Goal: Task Accomplishment & Management: Manage account settings

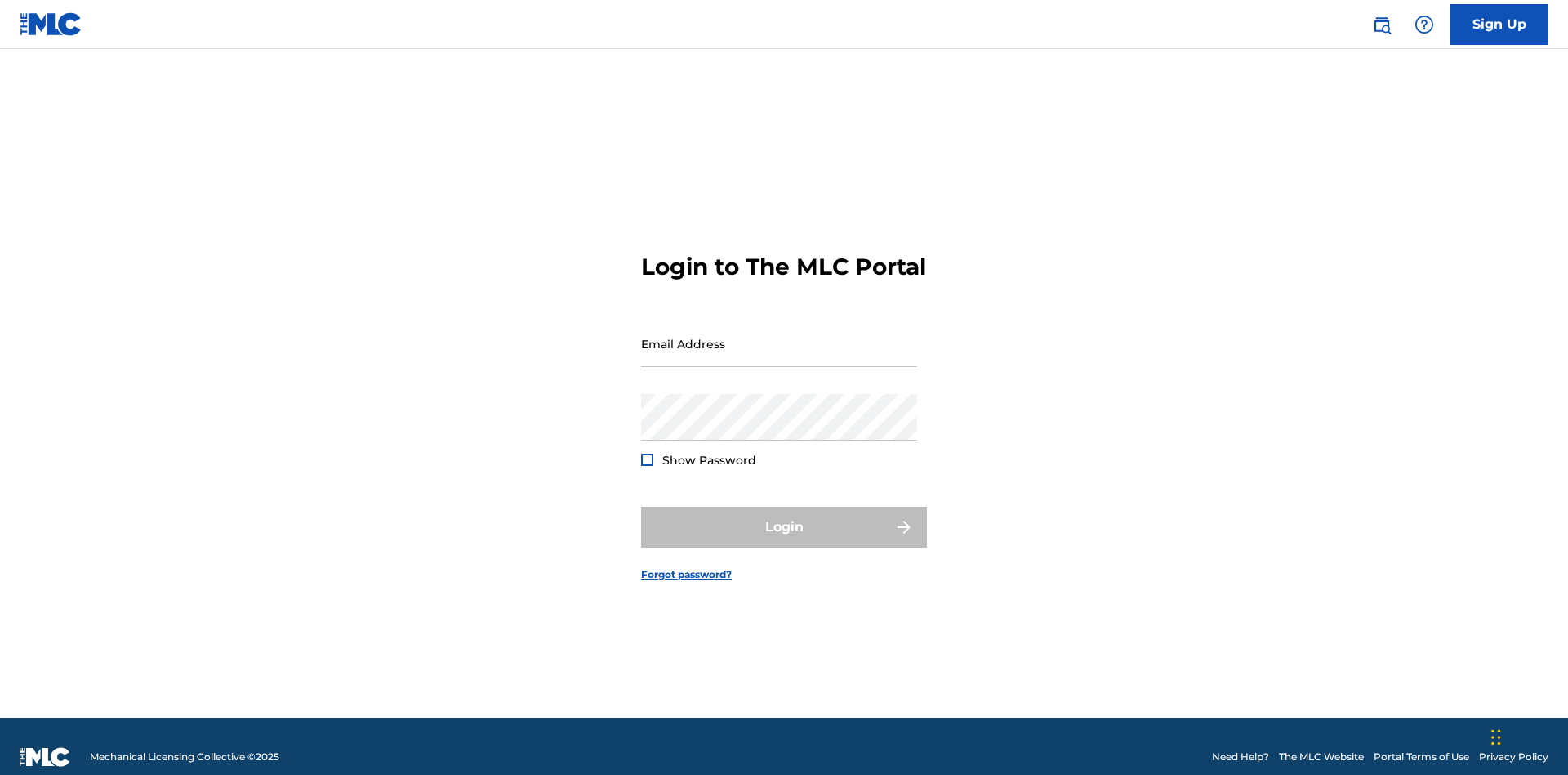
scroll to position [21, 0]
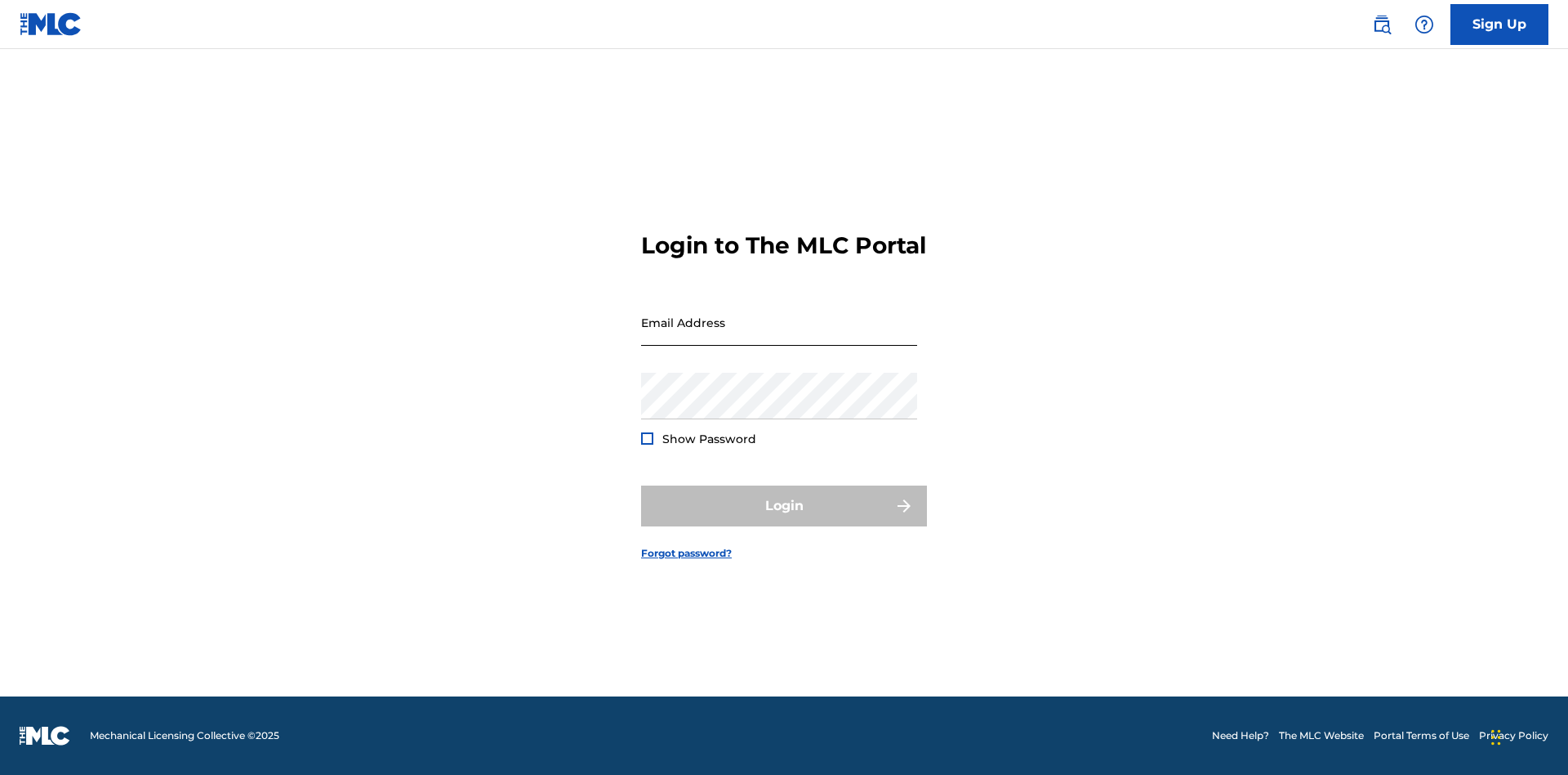
click at [779, 336] on input "Email Address" at bounding box center [779, 322] width 276 height 47
type input "Krystal.Ribble@themlc.com"
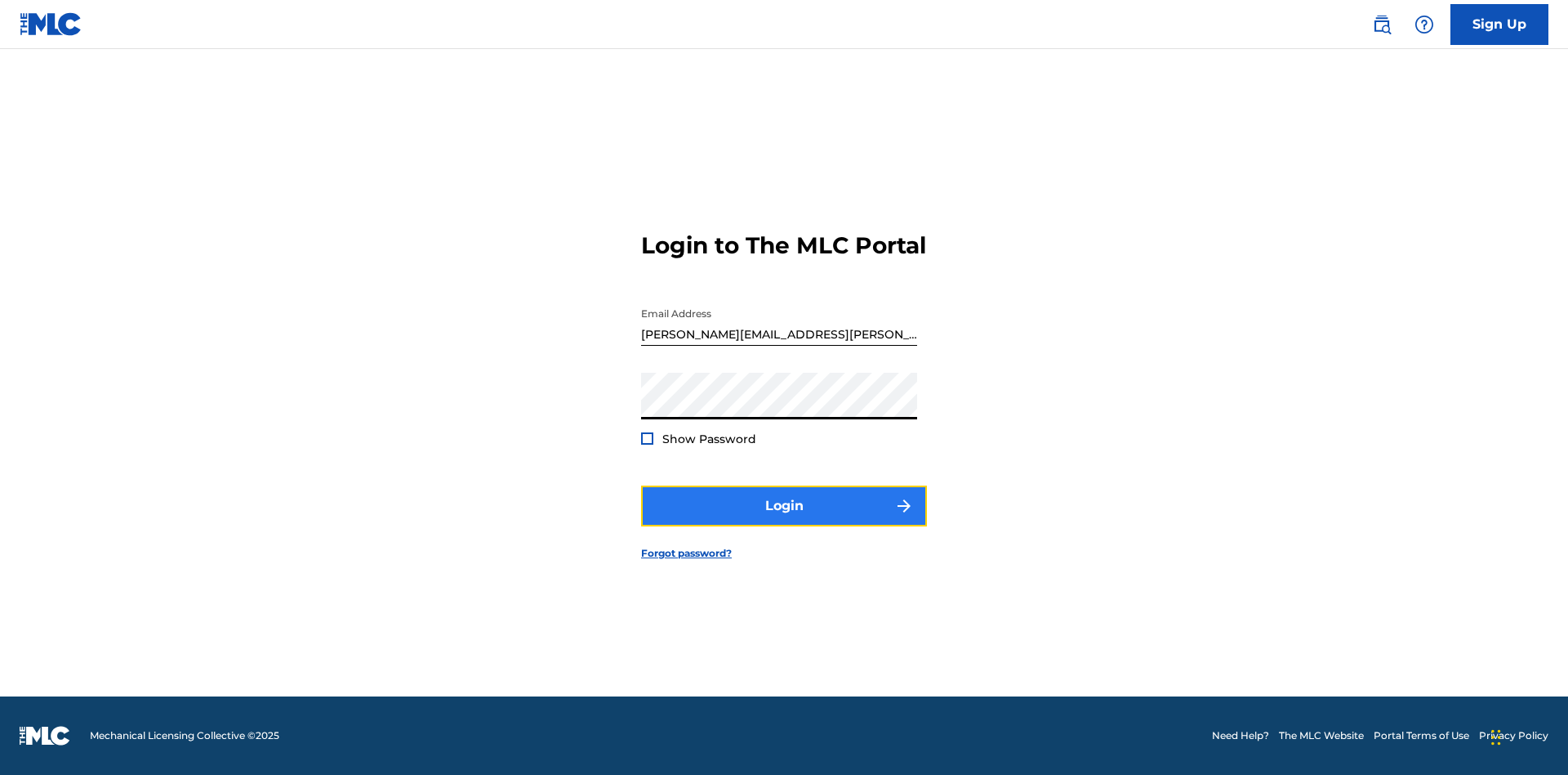
click at [784, 520] on button "Login" at bounding box center [784, 506] width 286 height 41
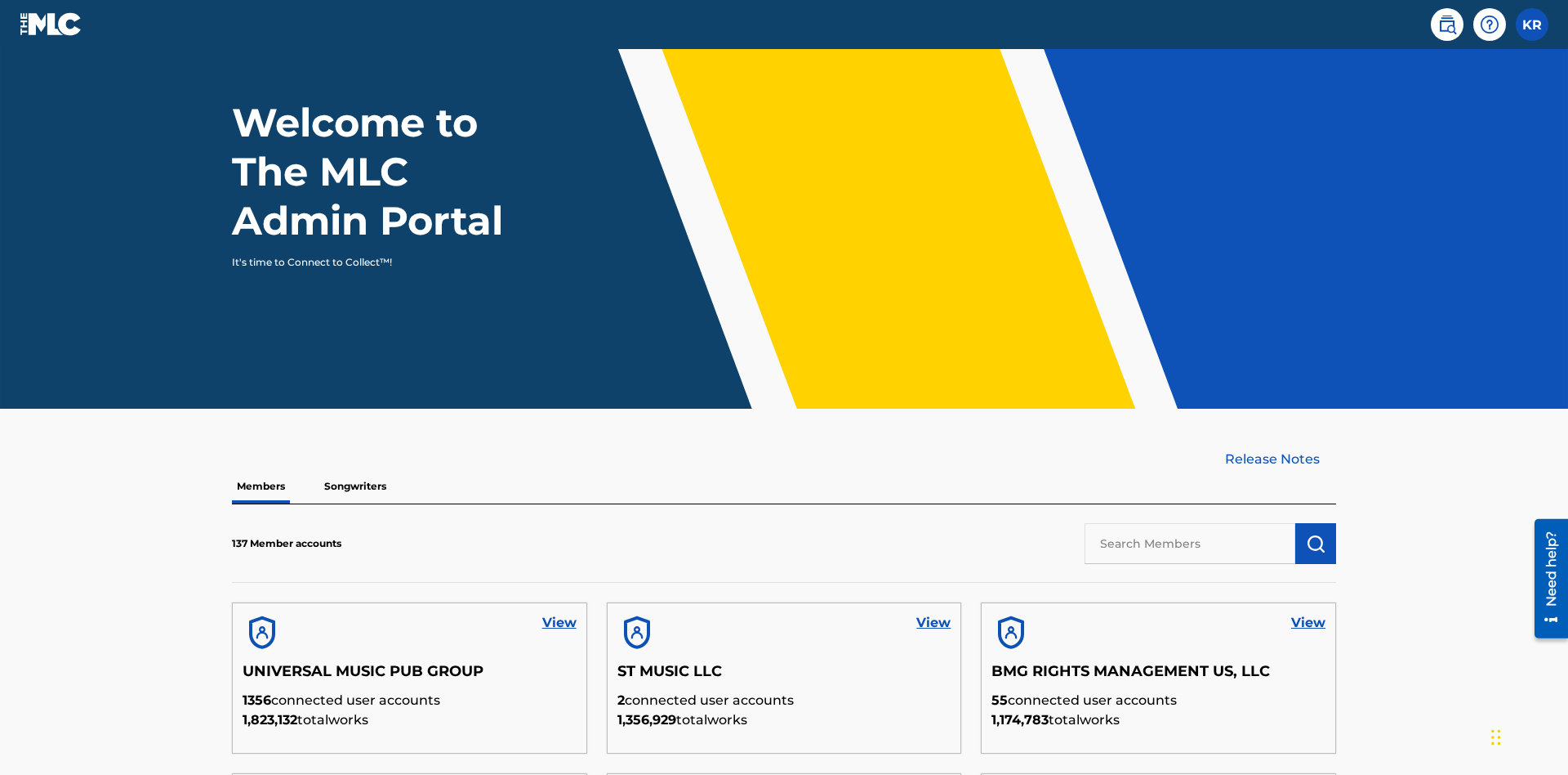
scroll to position [495, 0]
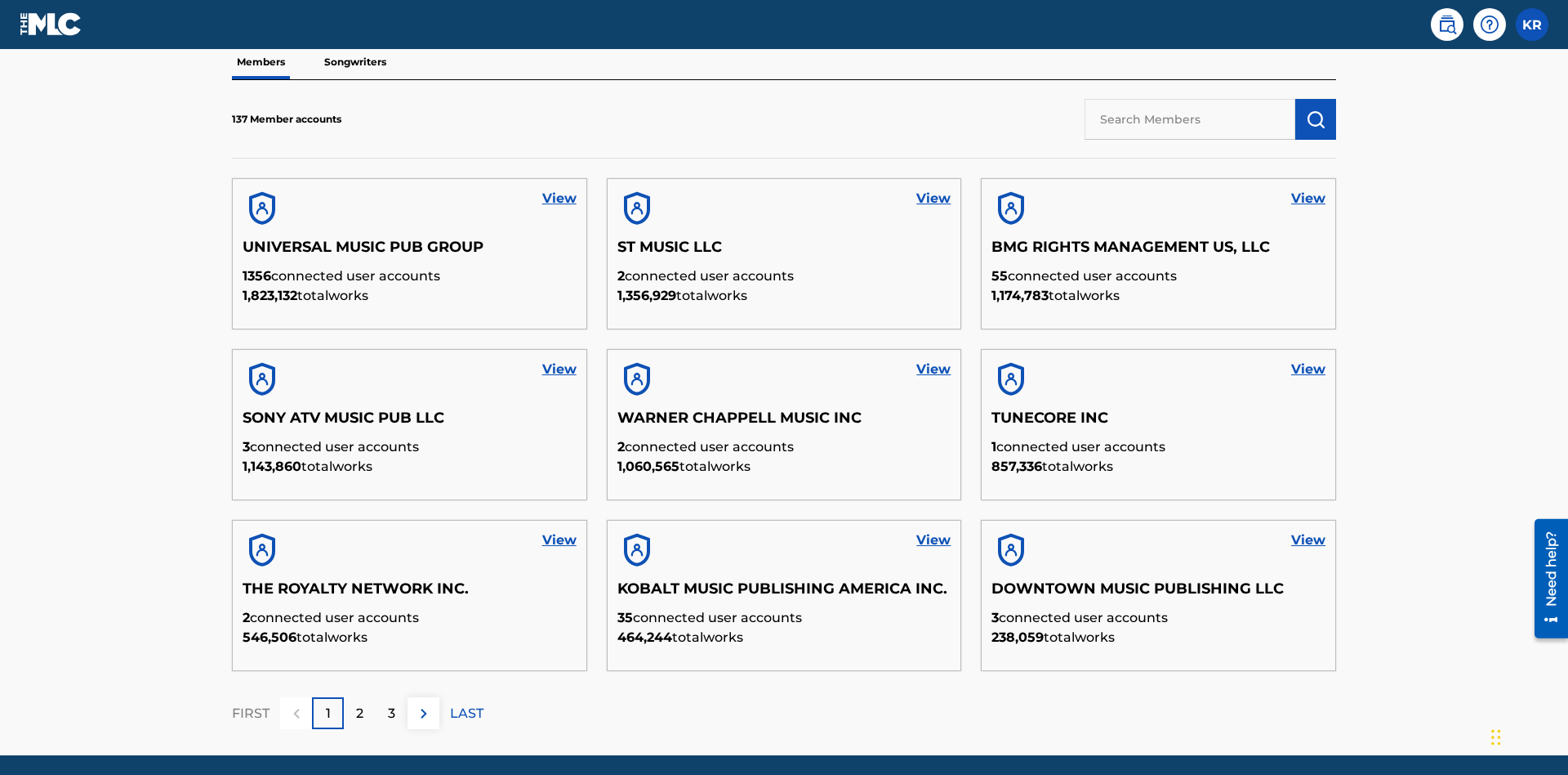
click at [1190, 119] on input "text" at bounding box center [1189, 120] width 211 height 41
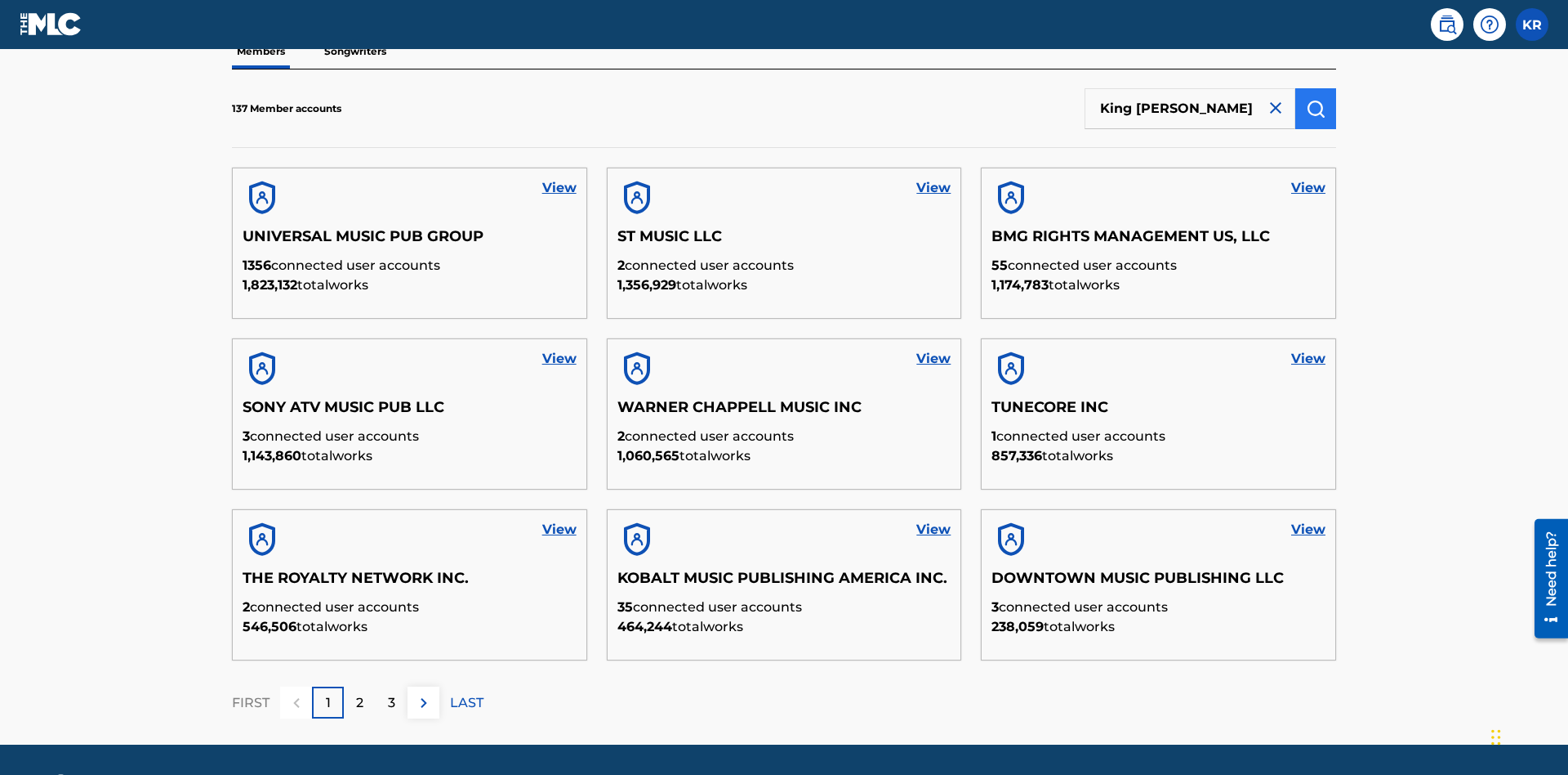
type input "King McTesterson"
click at [1316, 108] on img "submit" at bounding box center [1316, 109] width 20 height 20
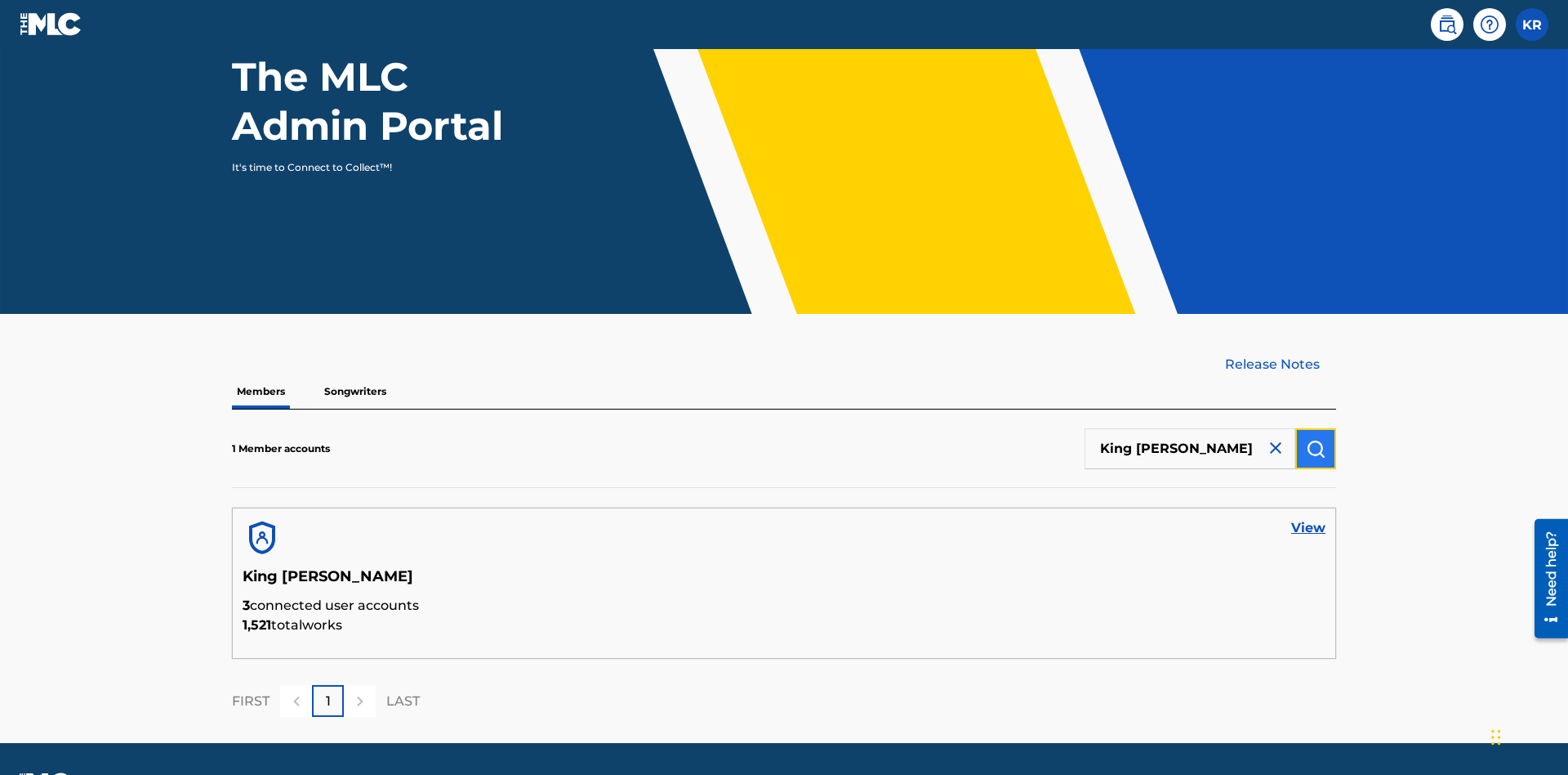
scroll to position [212, 0]
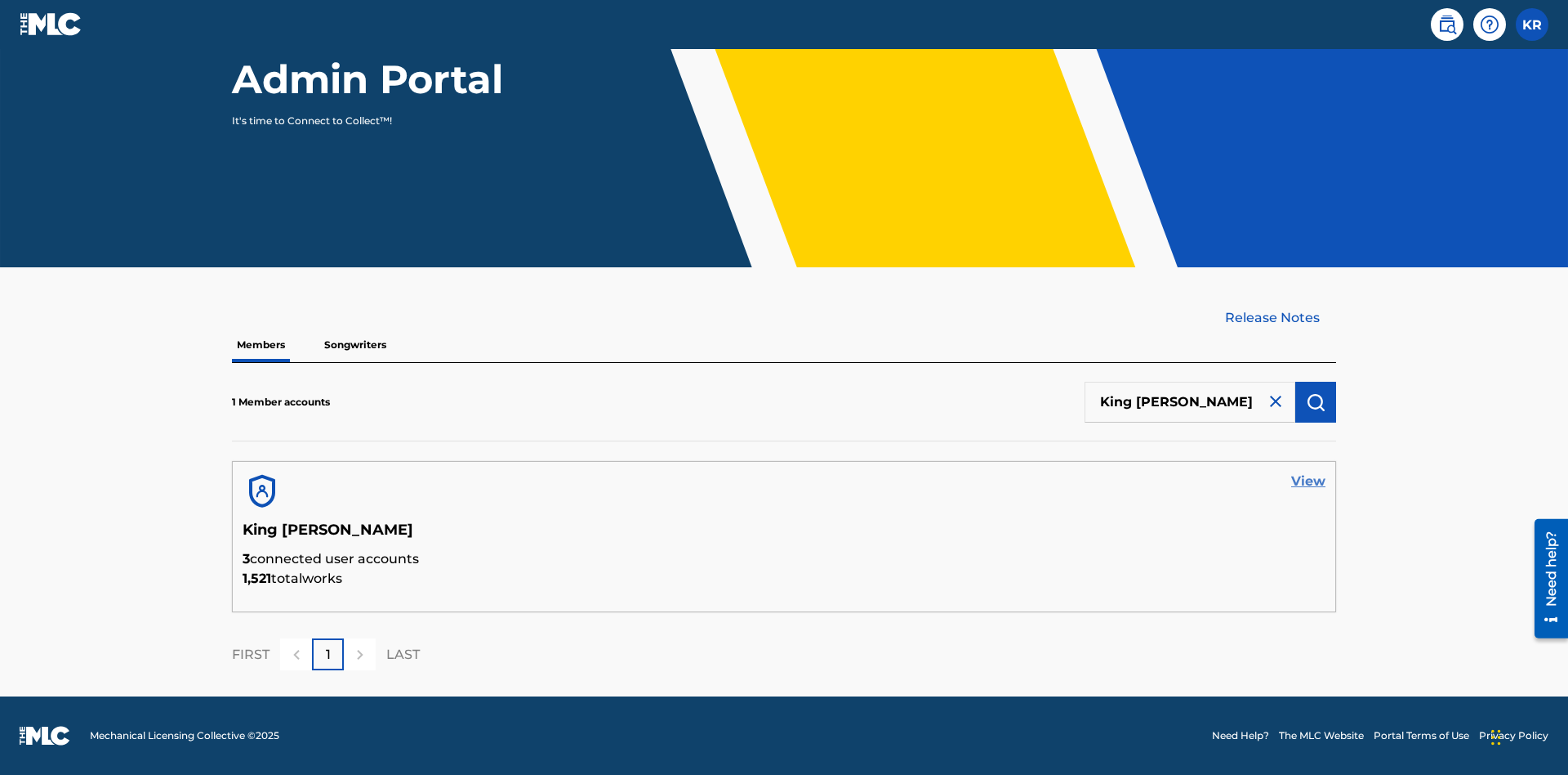
click at [1309, 481] on link "View" at bounding box center [1309, 481] width 34 height 20
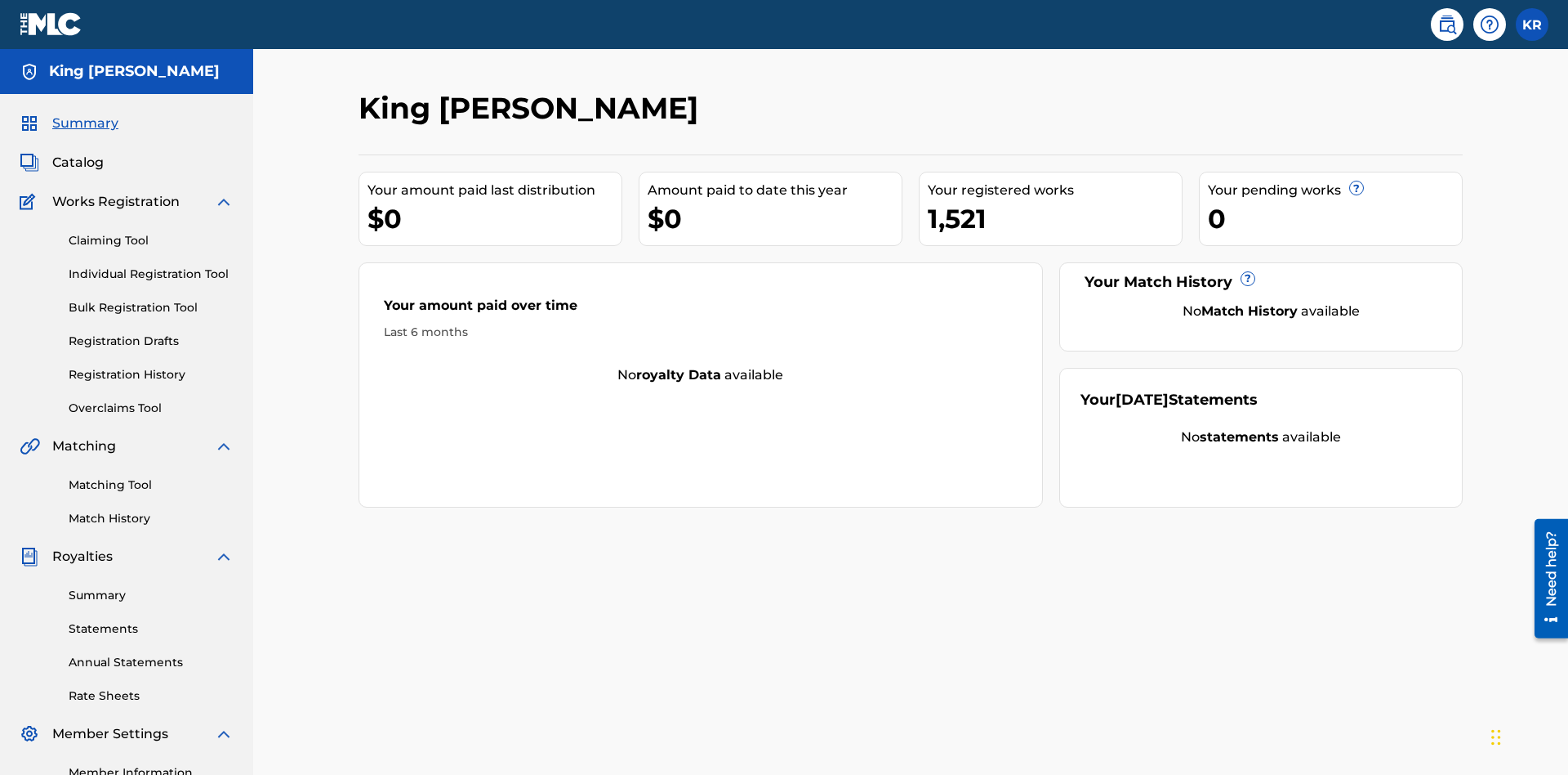
scroll to position [205, 0]
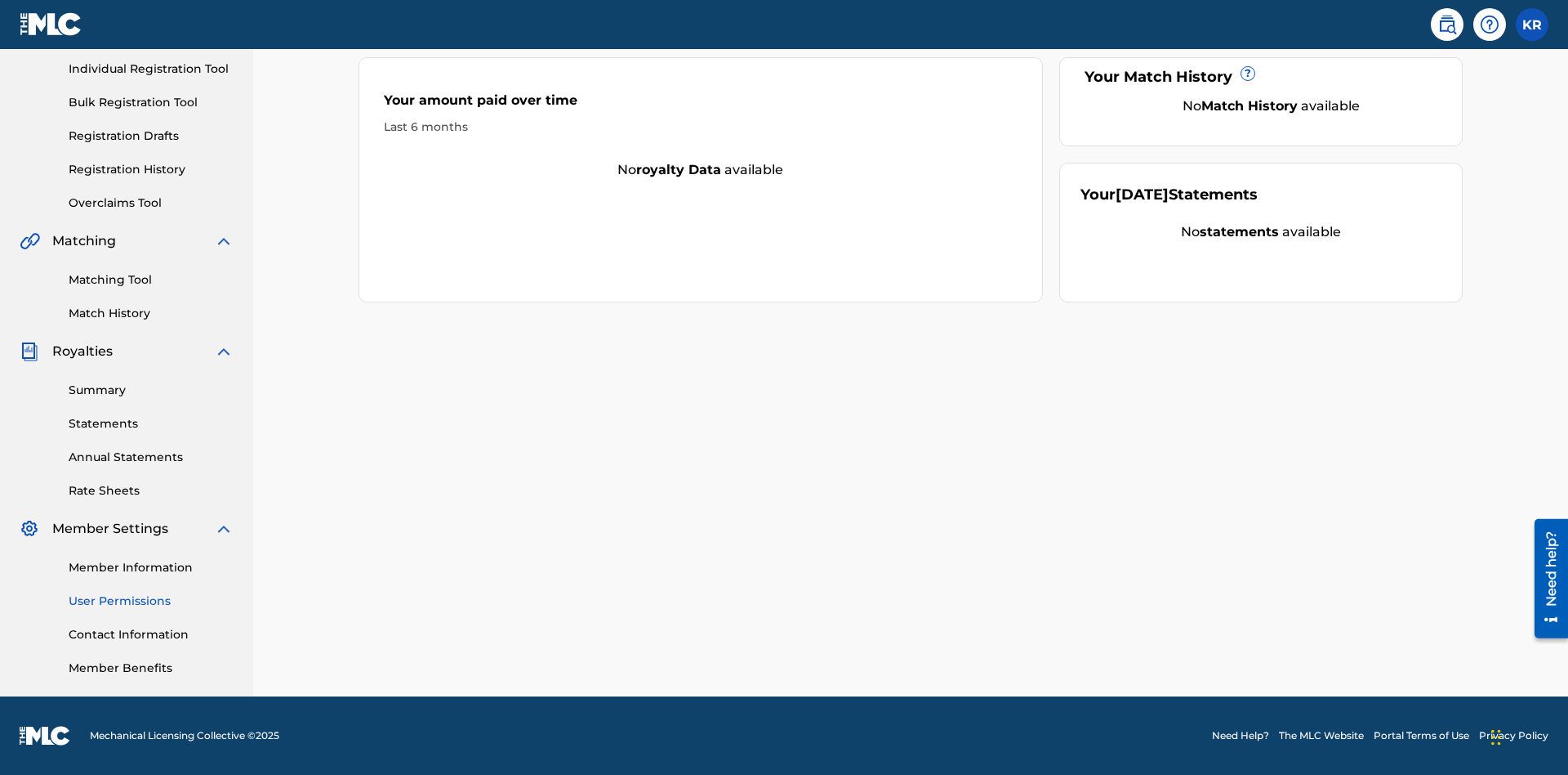
click at [151, 600] on link "User Permissions" at bounding box center [151, 601] width 165 height 17
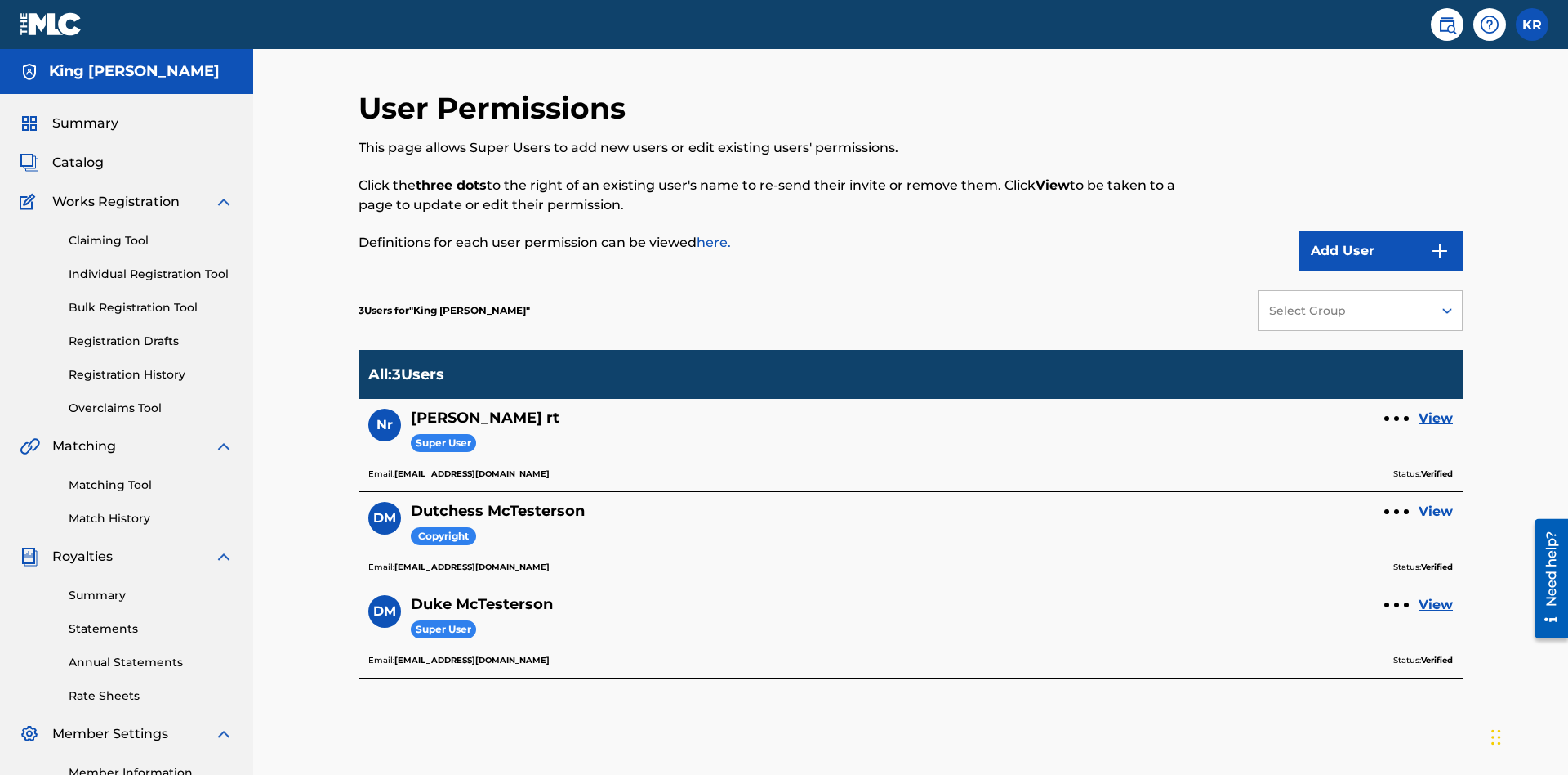
scroll to position [205, 0]
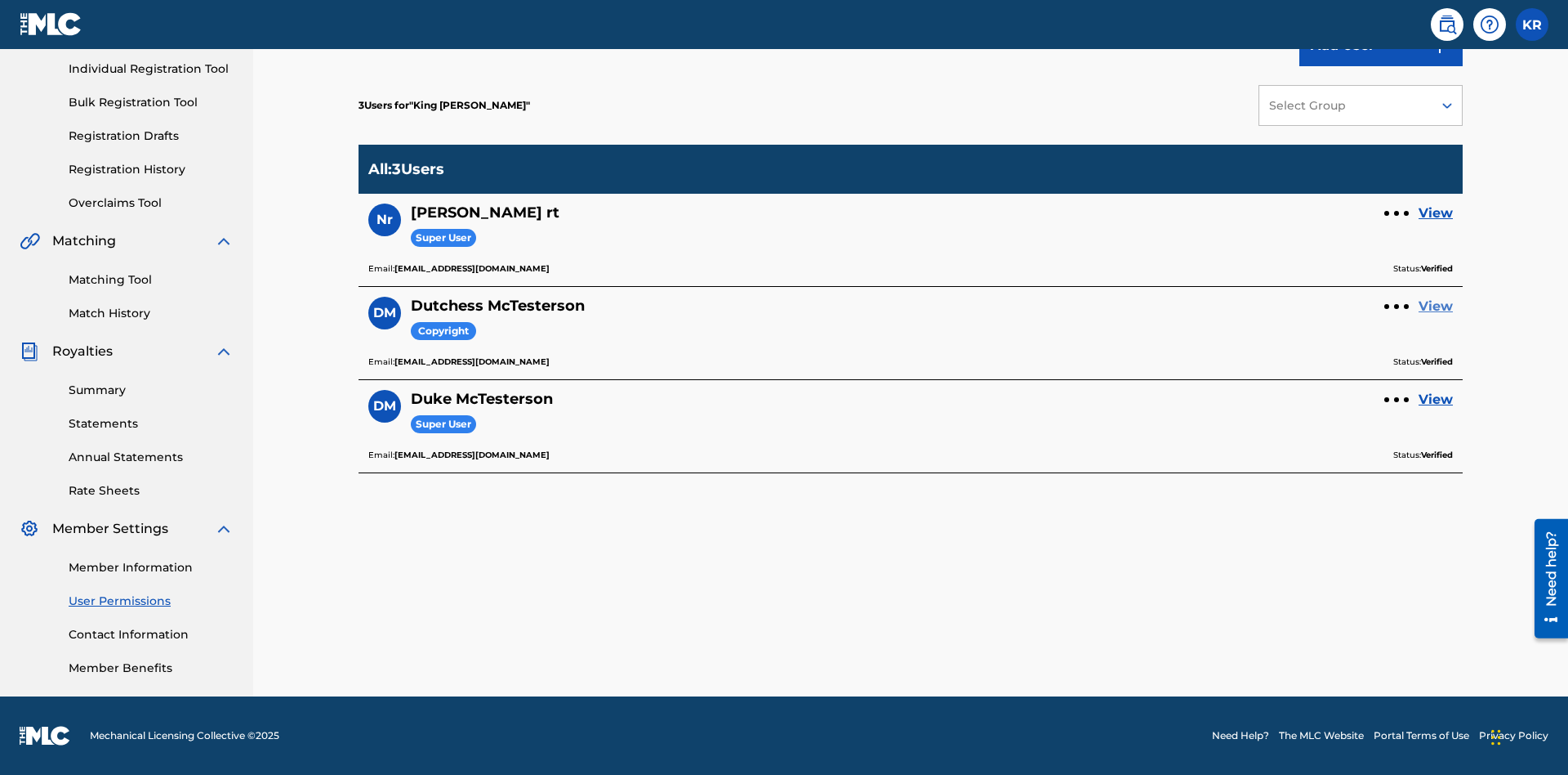
click at [1436, 307] on link "View" at bounding box center [1436, 307] width 34 height 20
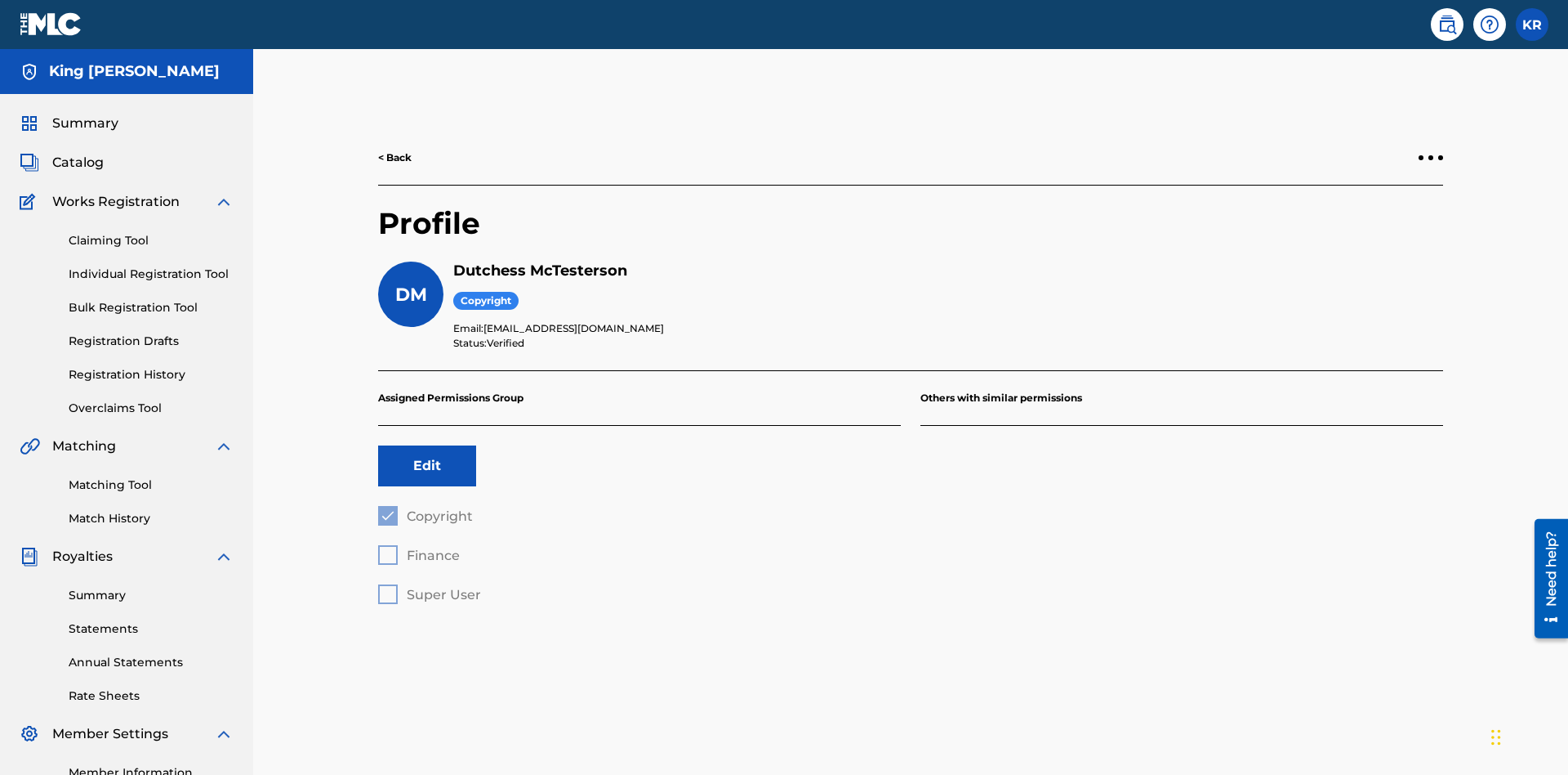
scroll to position [205, 0]
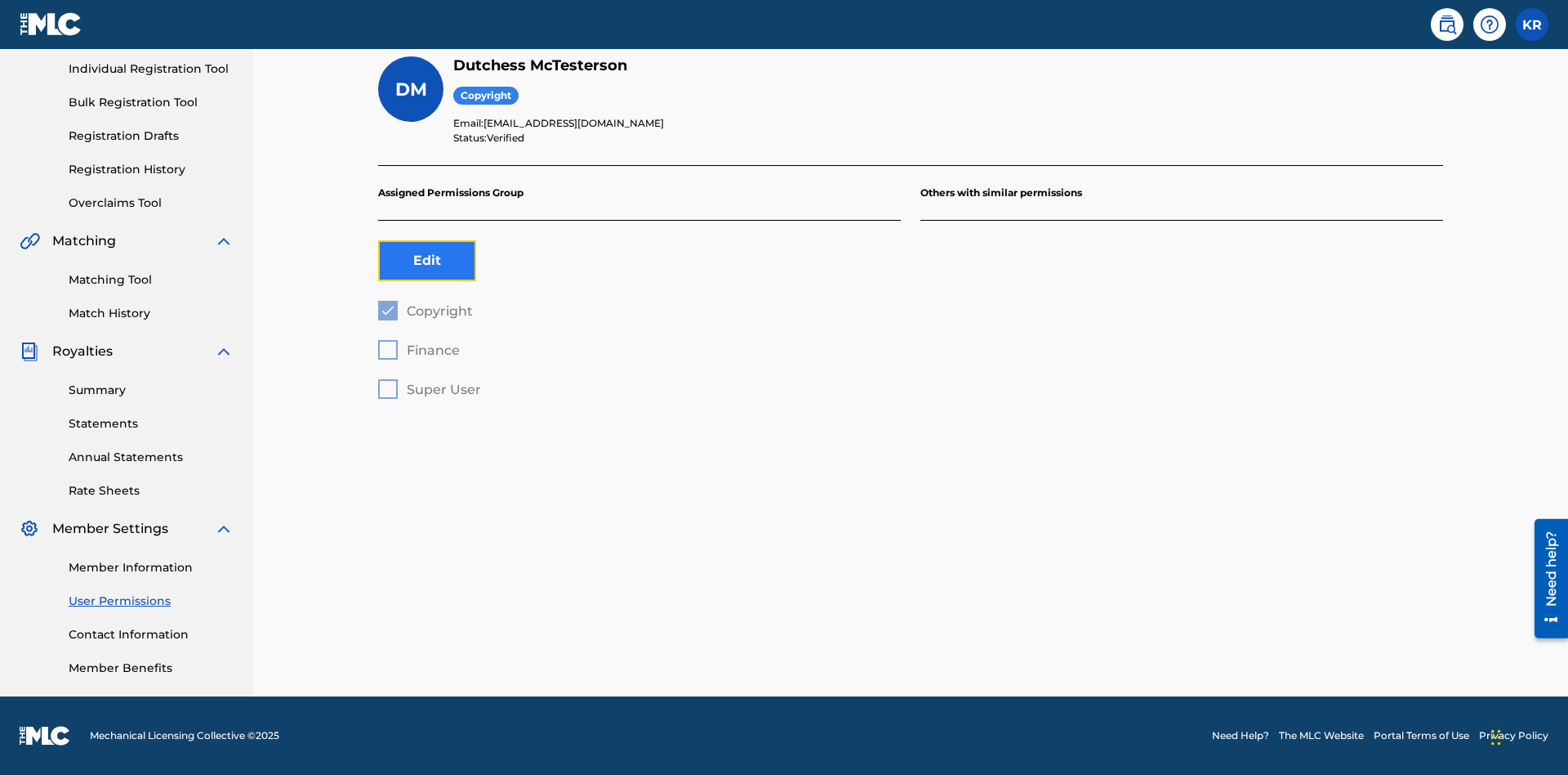
click at [427, 261] on button "Edit" at bounding box center [427, 261] width 98 height 41
